Goal: Information Seeking & Learning: Learn about a topic

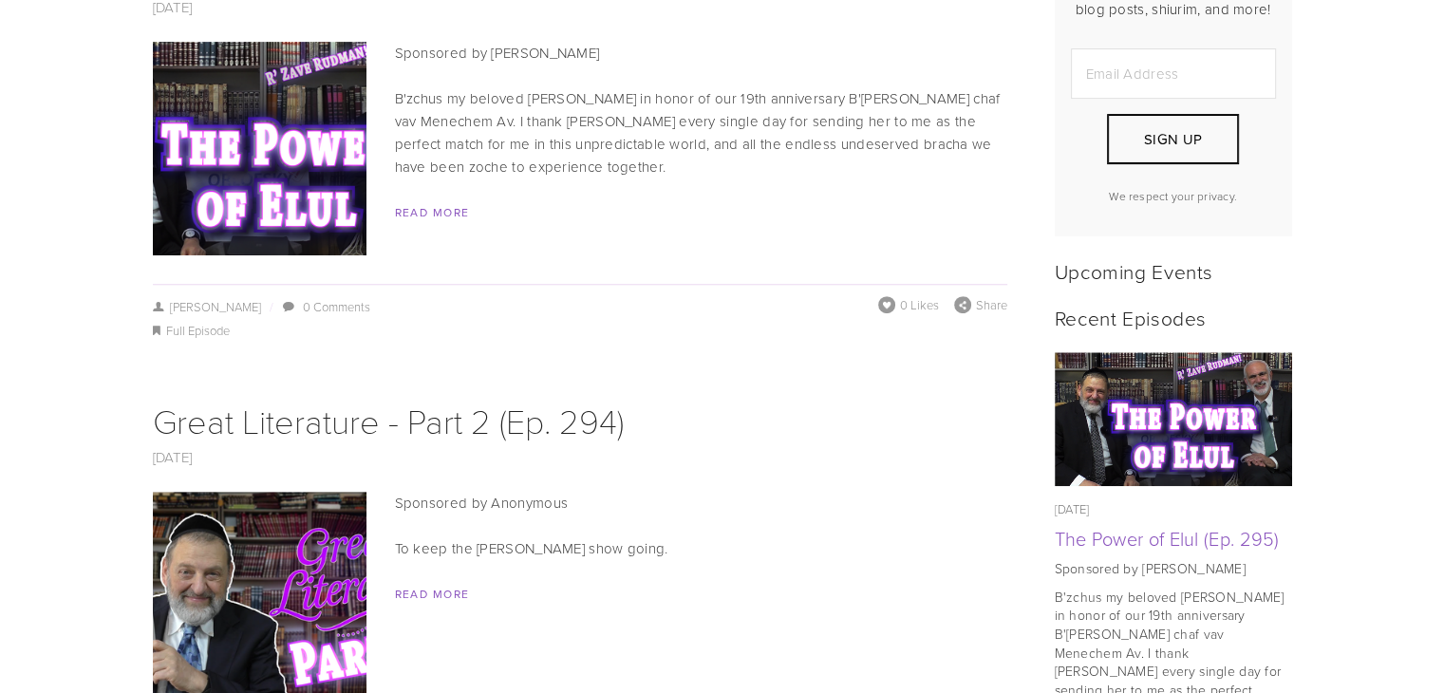
scroll to position [490, 0]
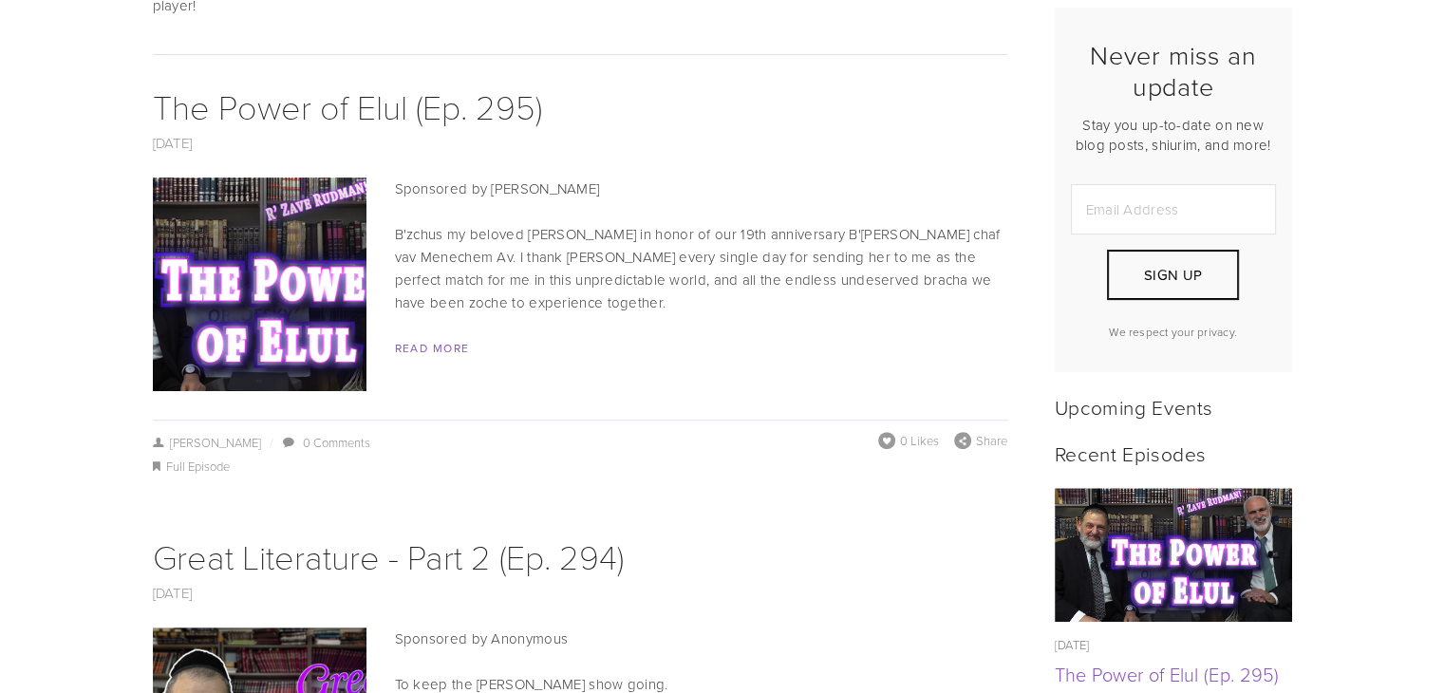
click at [462, 337] on span "Read More" at bounding box center [580, 348] width 855 height 23
click at [433, 340] on link "Read More" at bounding box center [432, 348] width 75 height 16
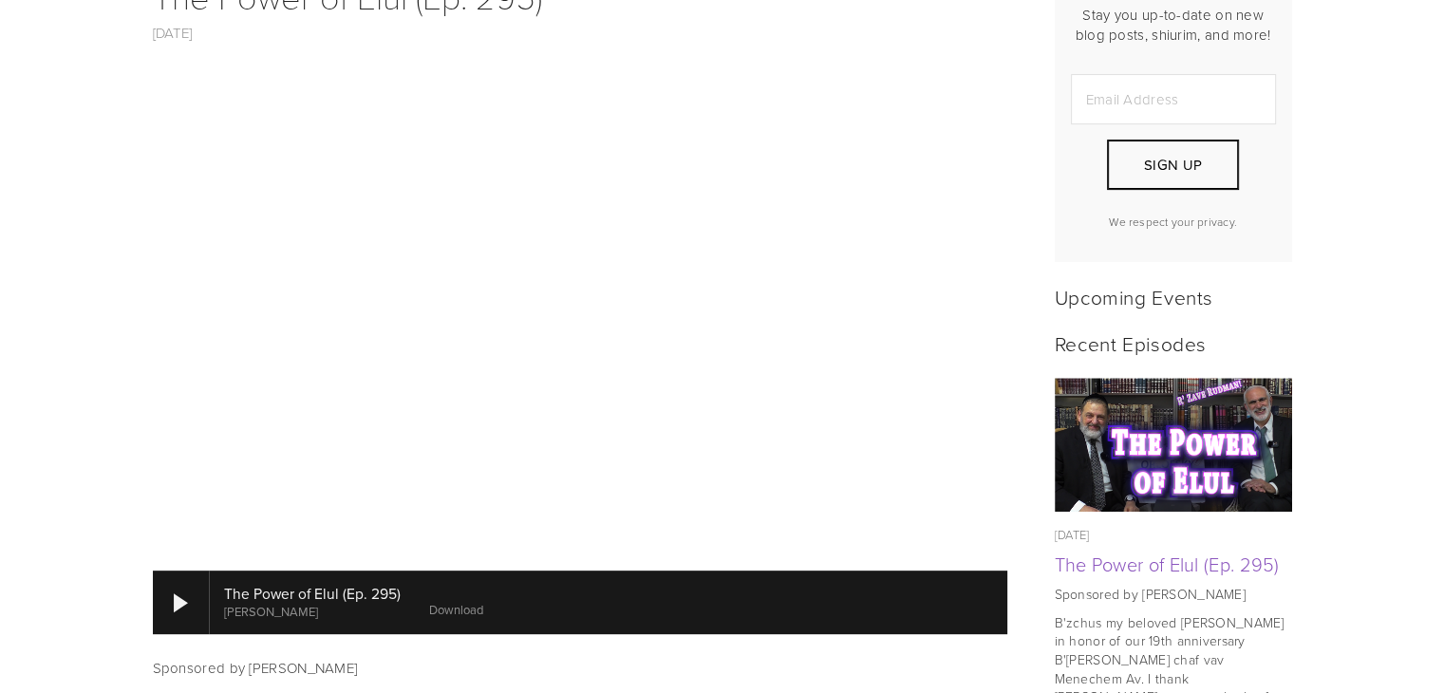
scroll to position [1060, 0]
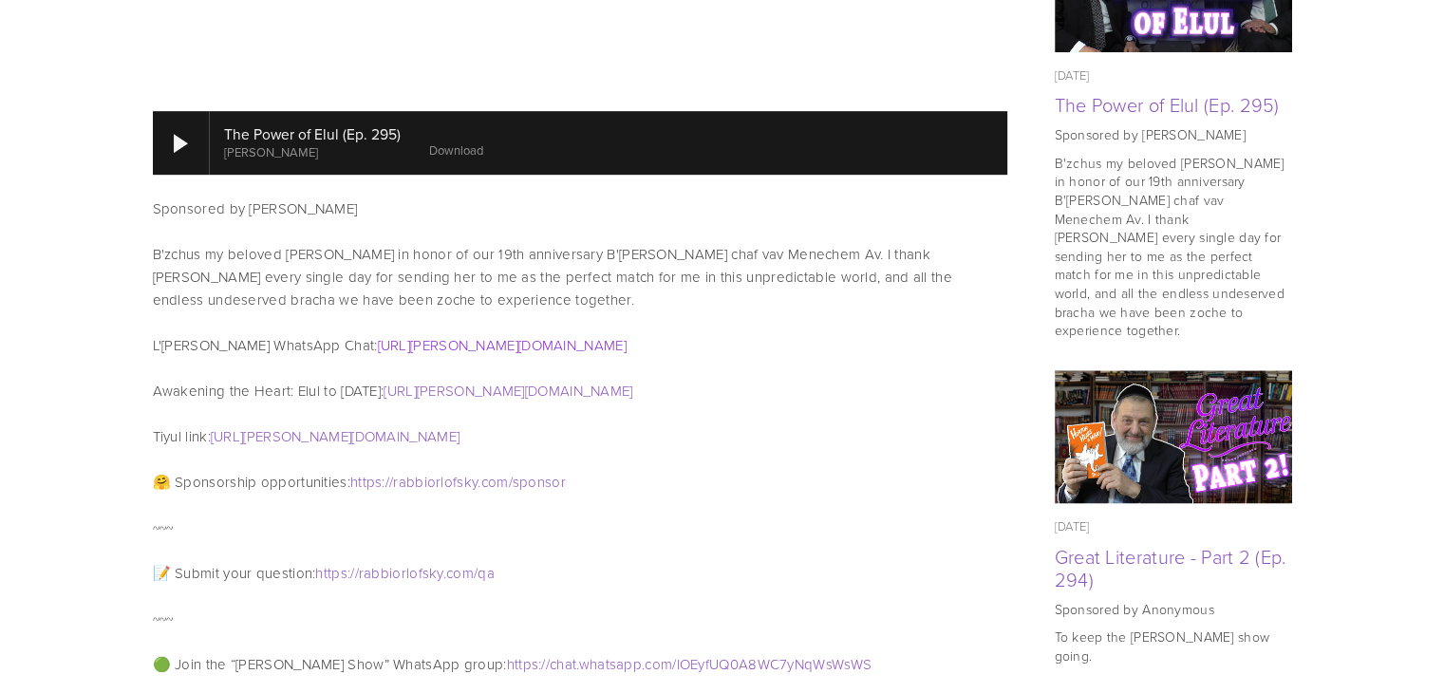
click at [456, 335] on link "[URL][PERSON_NAME][DOMAIN_NAME]" at bounding box center [502, 345] width 249 height 20
click at [364, 426] on link "https://rudman.short.gy/TiyulForm" at bounding box center [335, 436] width 249 height 20
click at [508, 381] on link "https://rudman.short.gy/ElulBook" at bounding box center [508, 391] width 249 height 20
